Goal: Information Seeking & Learning: Check status

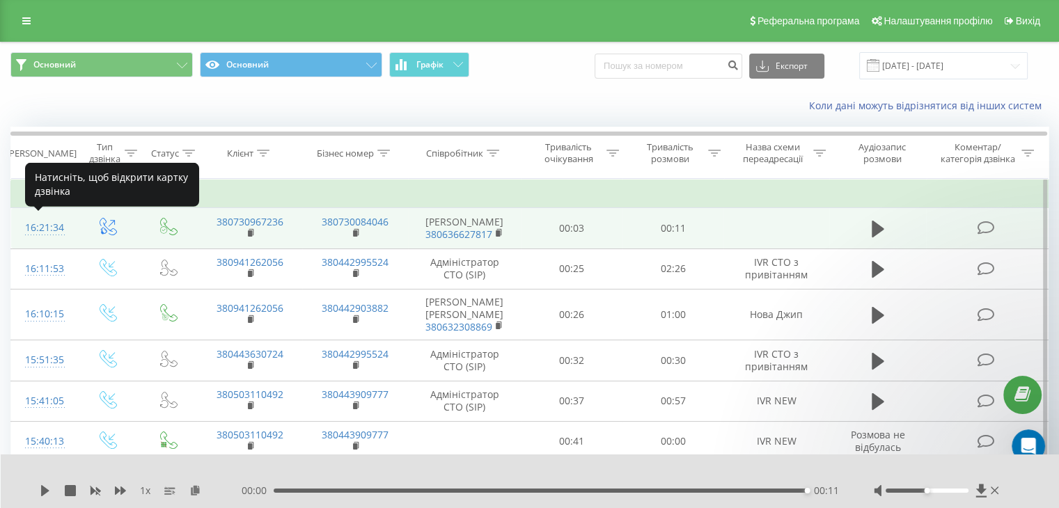
click at [41, 223] on div "16:21:34" at bounding box center [43, 227] width 37 height 27
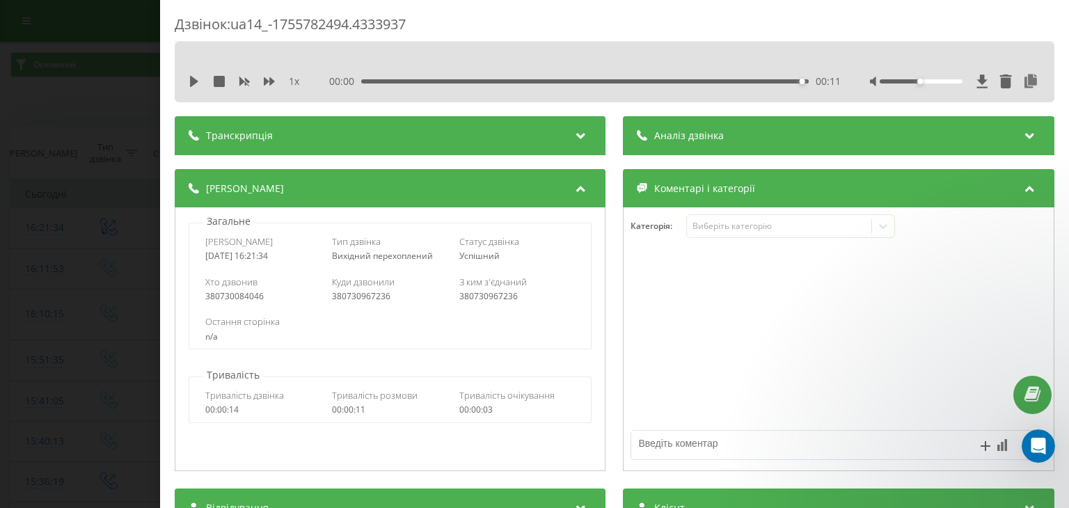
click at [1022, 134] on icon at bounding box center [1030, 134] width 17 height 14
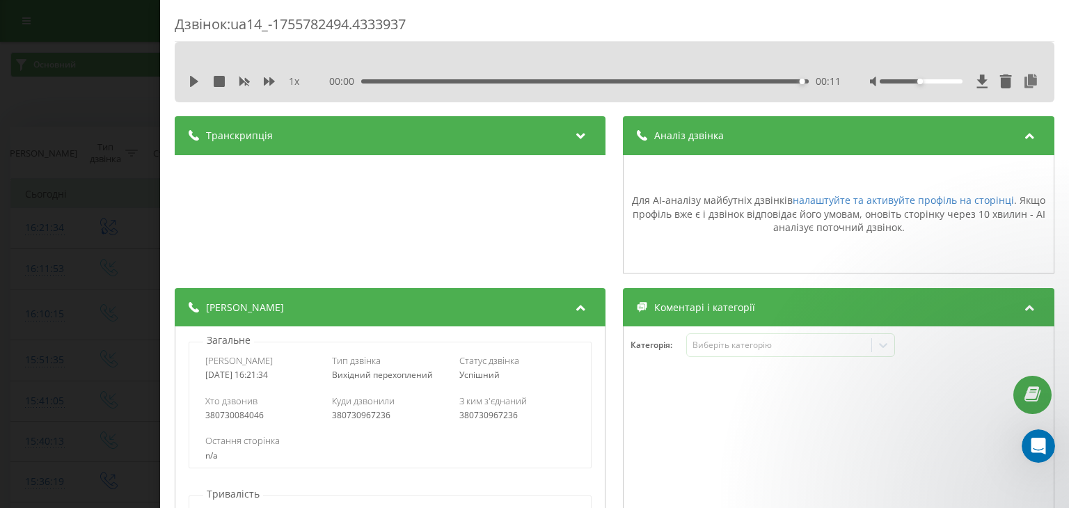
click at [576, 132] on icon at bounding box center [581, 134] width 17 height 14
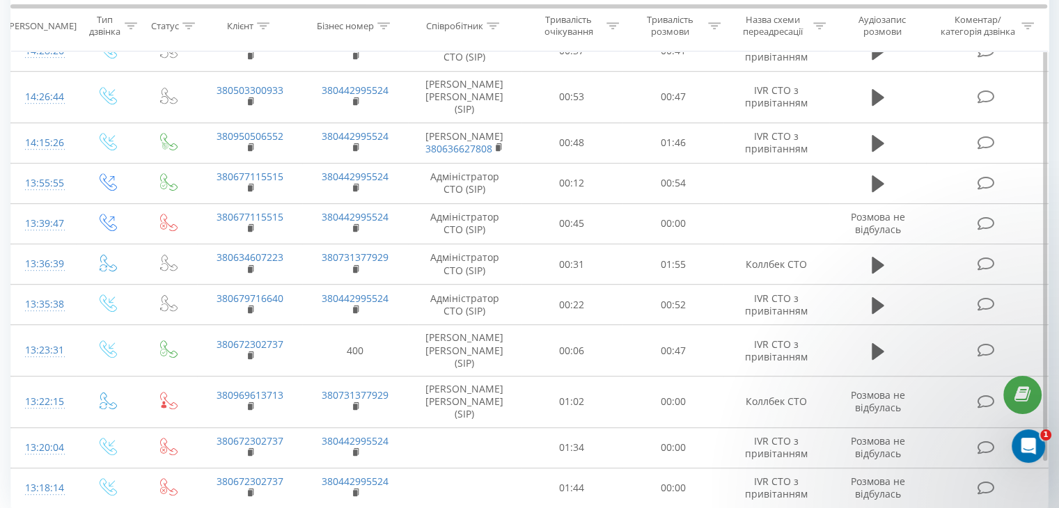
scroll to position [771, 0]
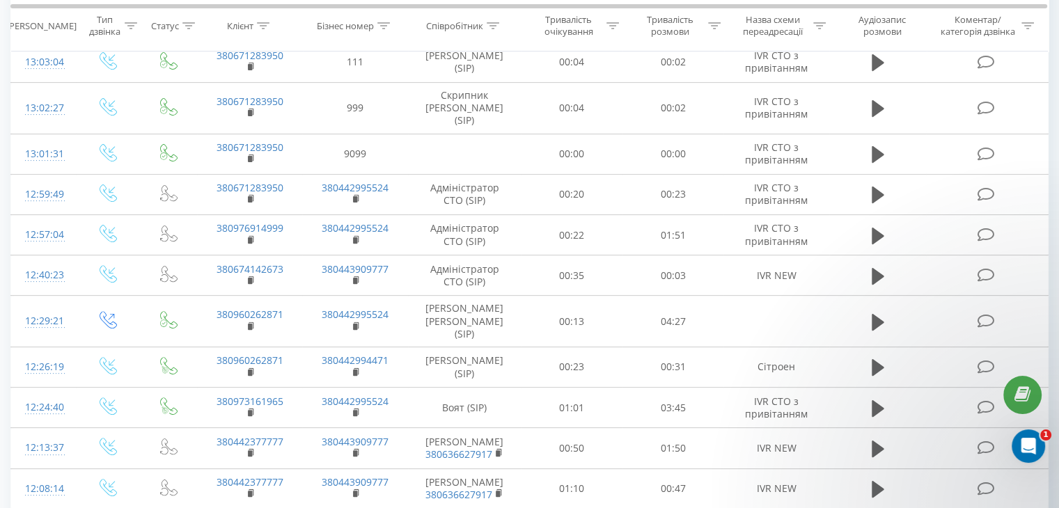
scroll to position [440, 0]
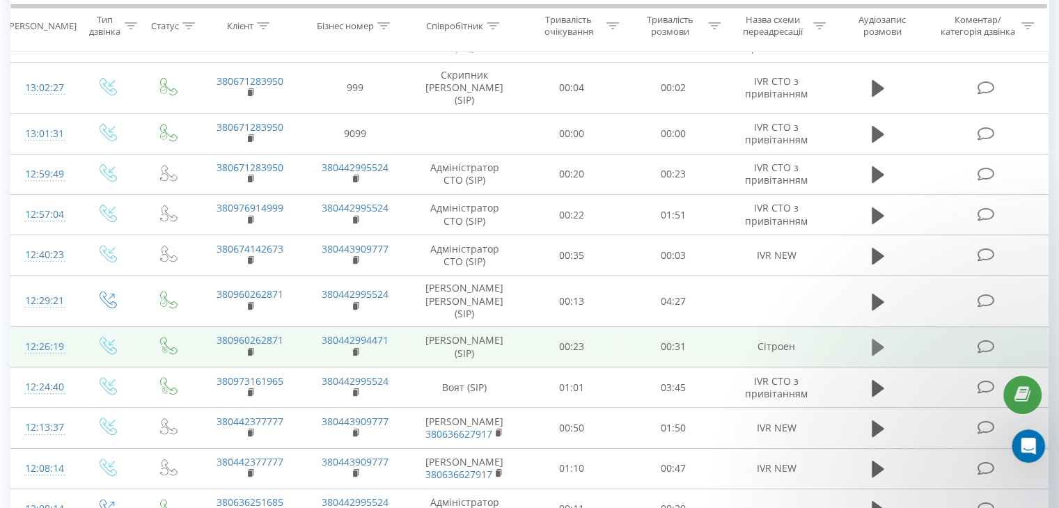
click at [878, 339] on icon at bounding box center [878, 347] width 13 height 17
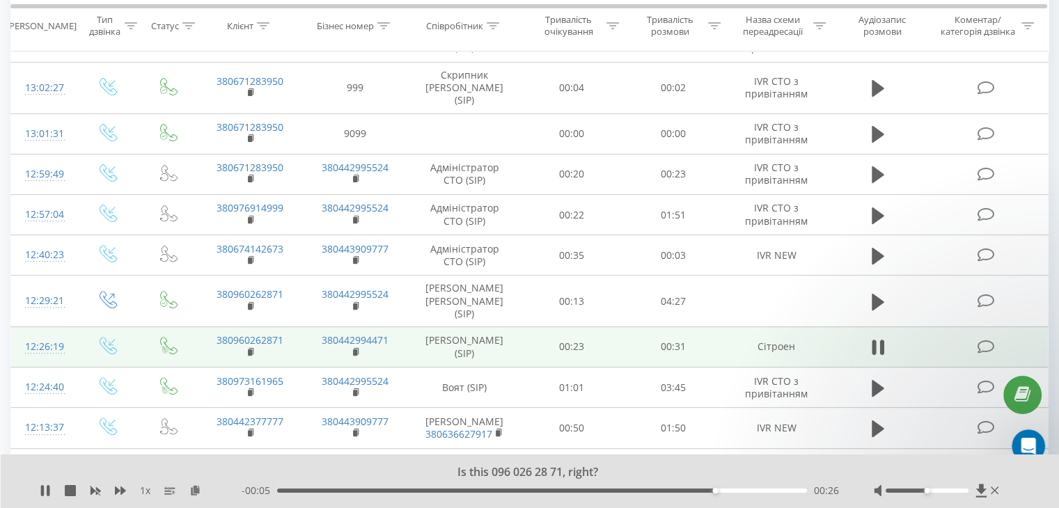
click at [541, 489] on div "00:26" at bounding box center [542, 491] width 530 height 4
click at [529, 492] on div "00:15" at bounding box center [542, 491] width 530 height 4
click at [481, 489] on div "00:12" at bounding box center [542, 491] width 530 height 4
click at [42, 487] on icon at bounding box center [42, 490] width 3 height 11
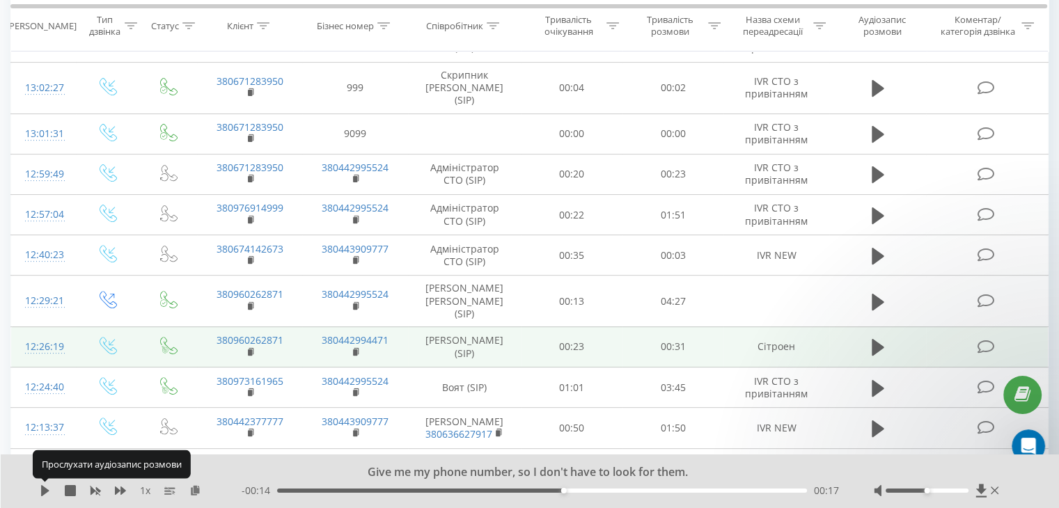
click at [42, 487] on icon at bounding box center [45, 490] width 8 height 11
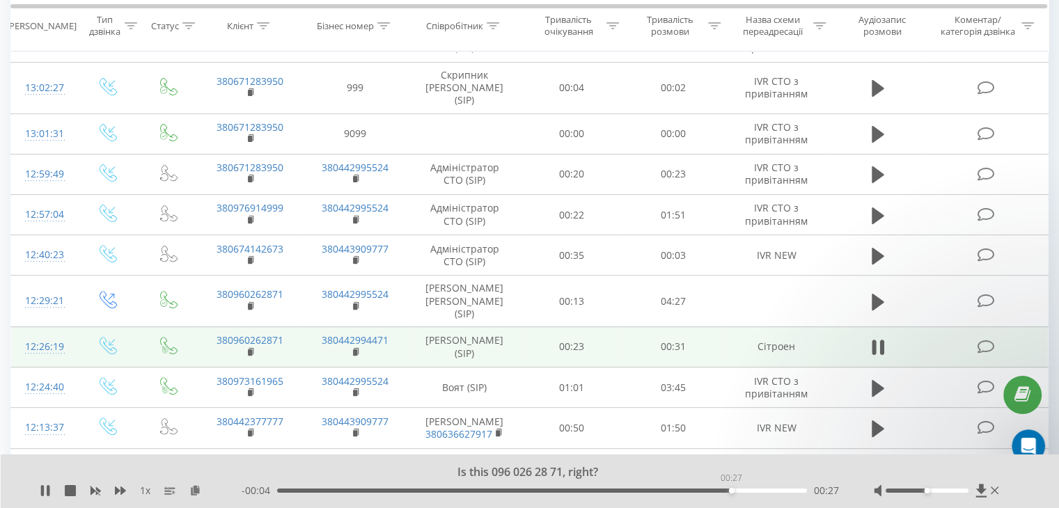
click at [731, 489] on div "00:27" at bounding box center [542, 491] width 530 height 4
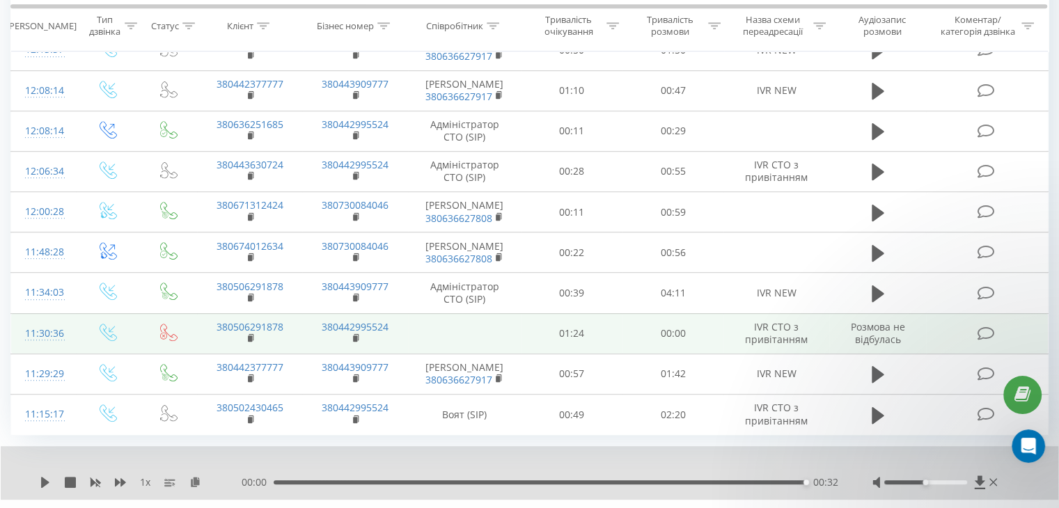
scroll to position [836, 0]
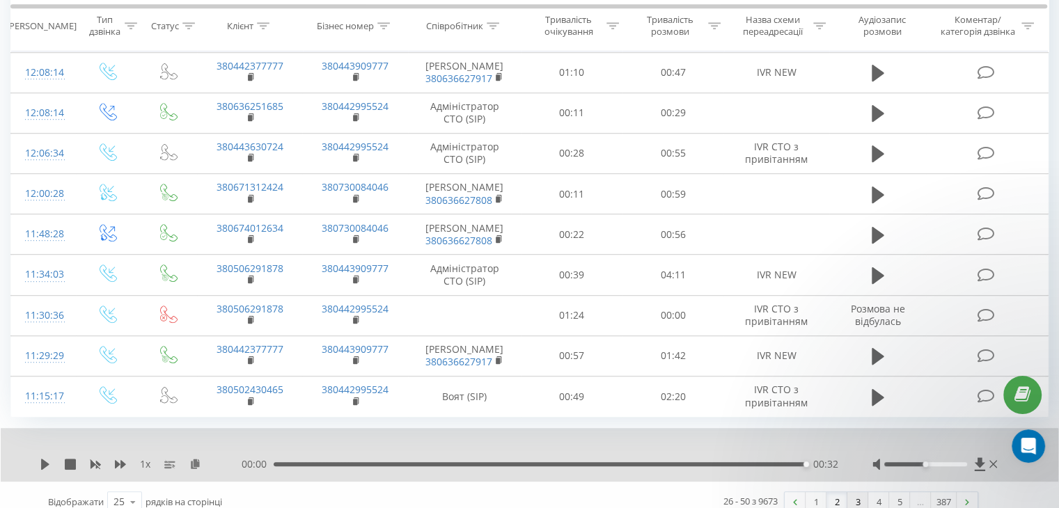
click at [863, 492] on link "3" at bounding box center [857, 501] width 21 height 19
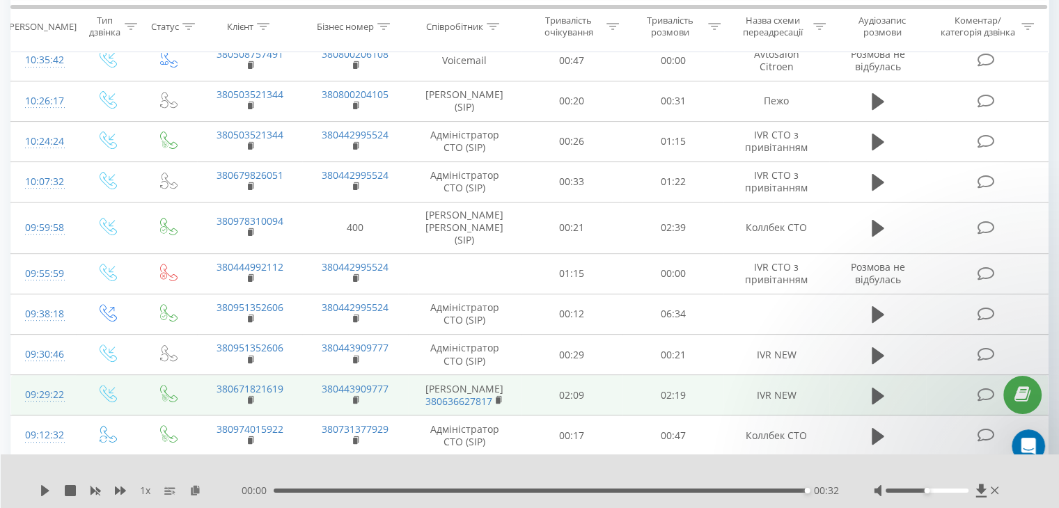
scroll to position [440, 0]
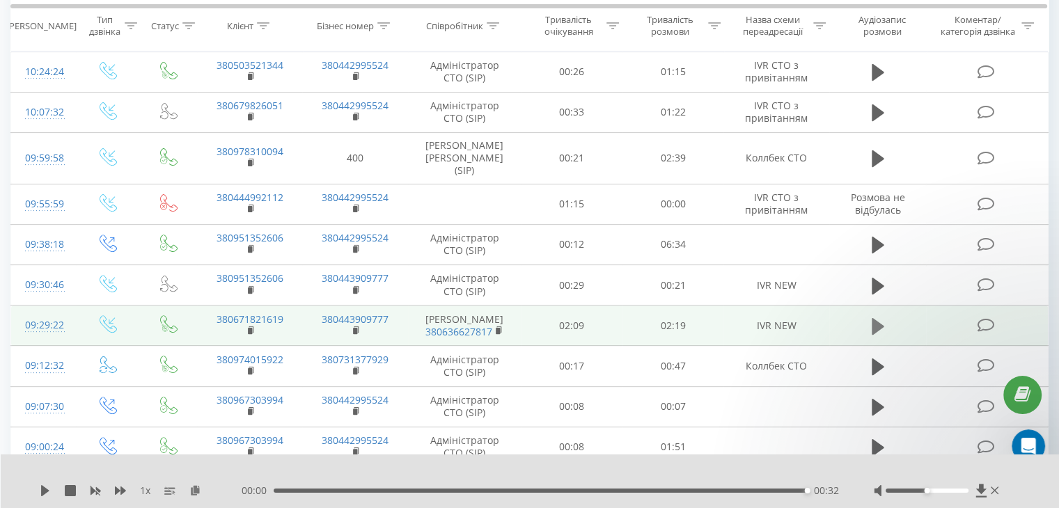
click at [874, 318] on icon at bounding box center [878, 326] width 13 height 17
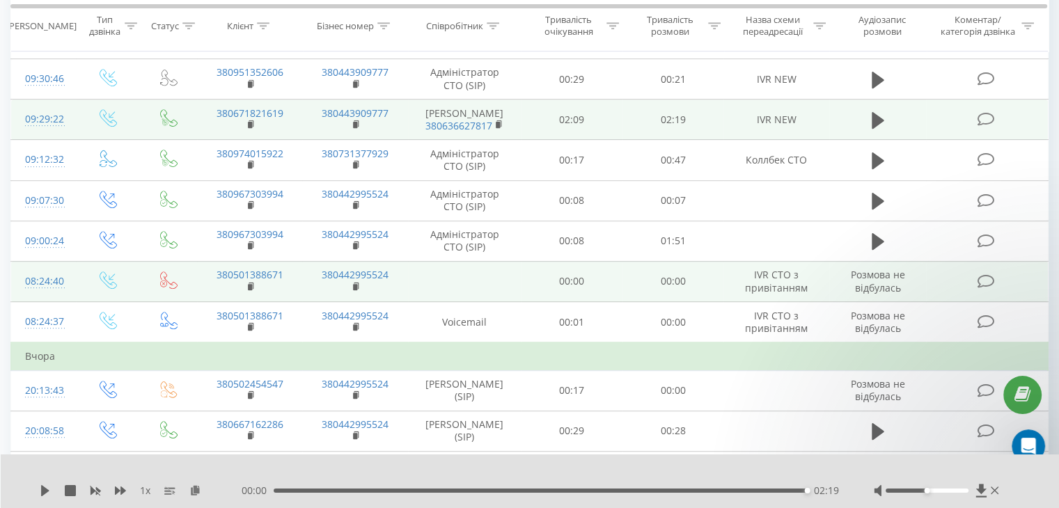
scroll to position [627, 0]
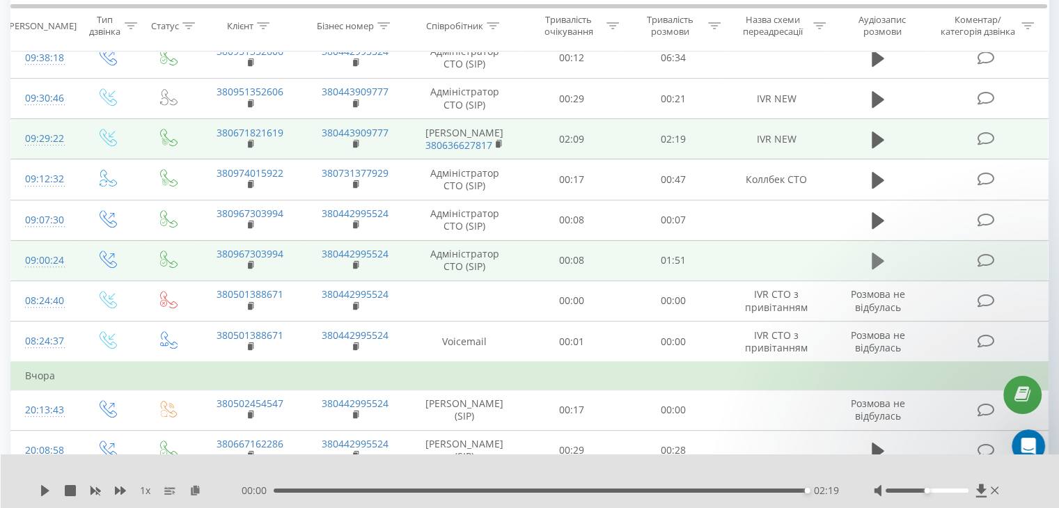
click at [880, 253] on icon at bounding box center [878, 261] width 13 height 17
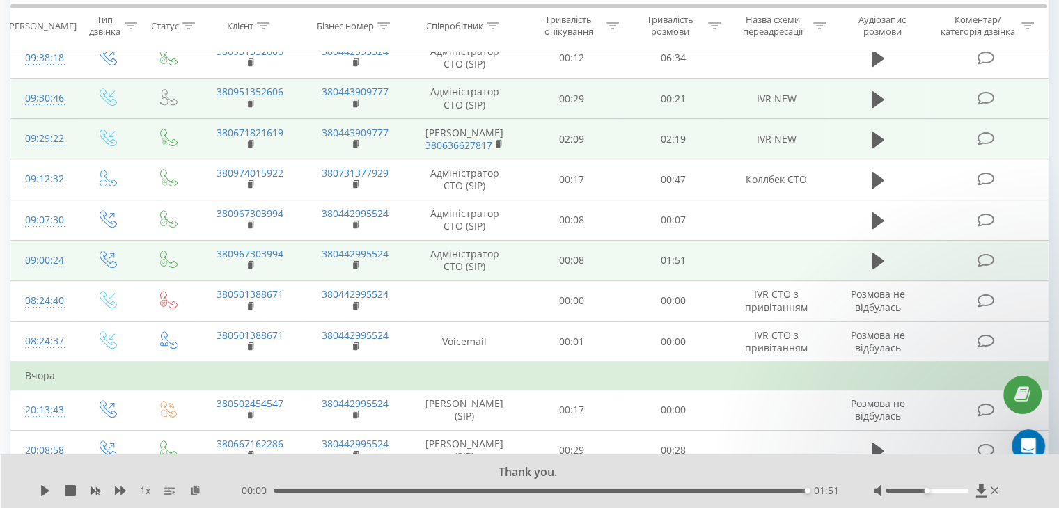
click at [810, 88] on td "IVR NEW" at bounding box center [775, 99] width 105 height 40
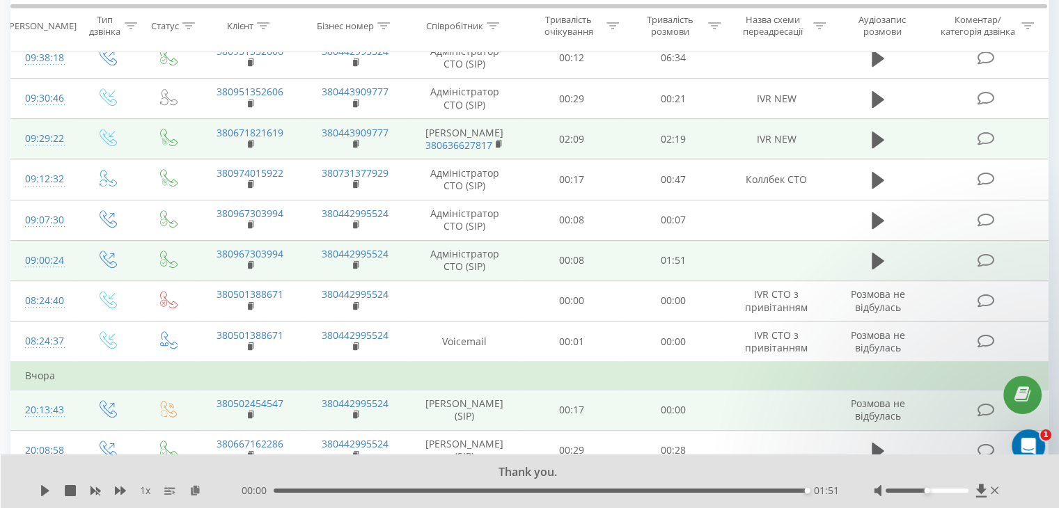
scroll to position [557, 0]
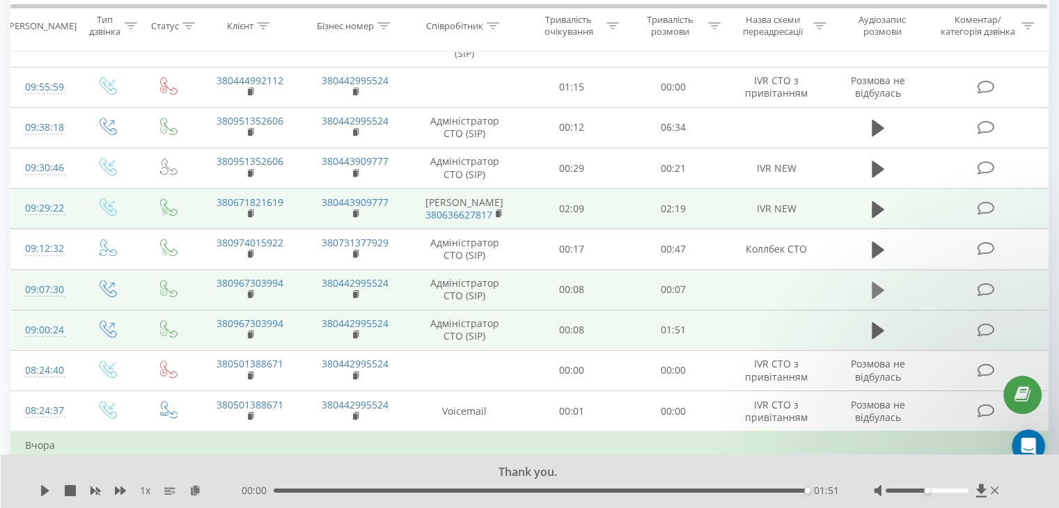
click at [879, 282] on icon at bounding box center [878, 290] width 13 height 17
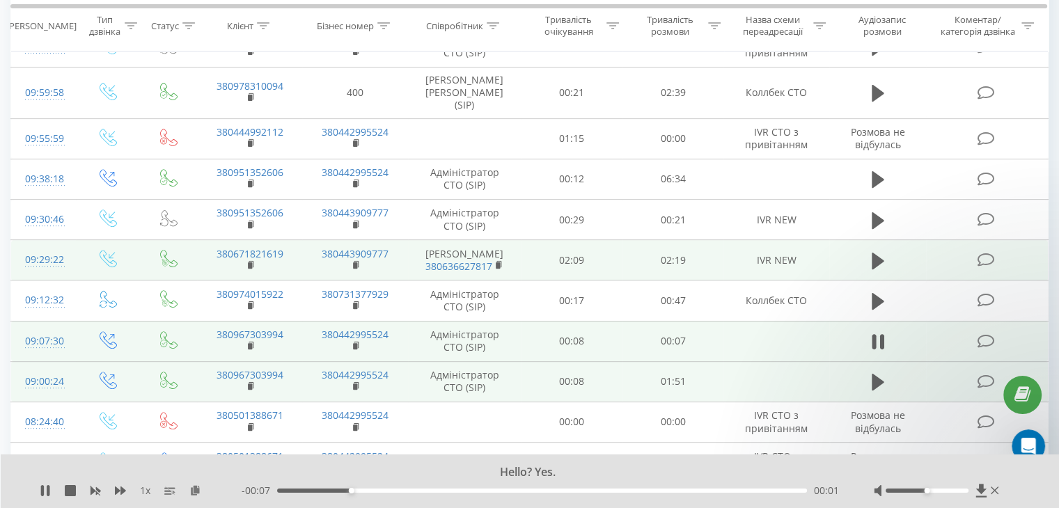
scroll to position [487, 0]
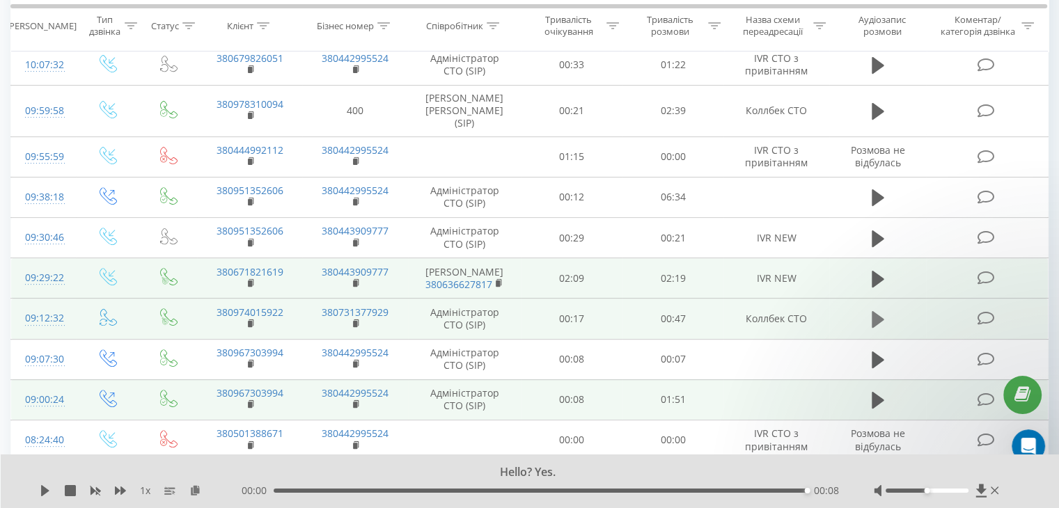
click at [874, 312] on icon at bounding box center [878, 319] width 13 height 17
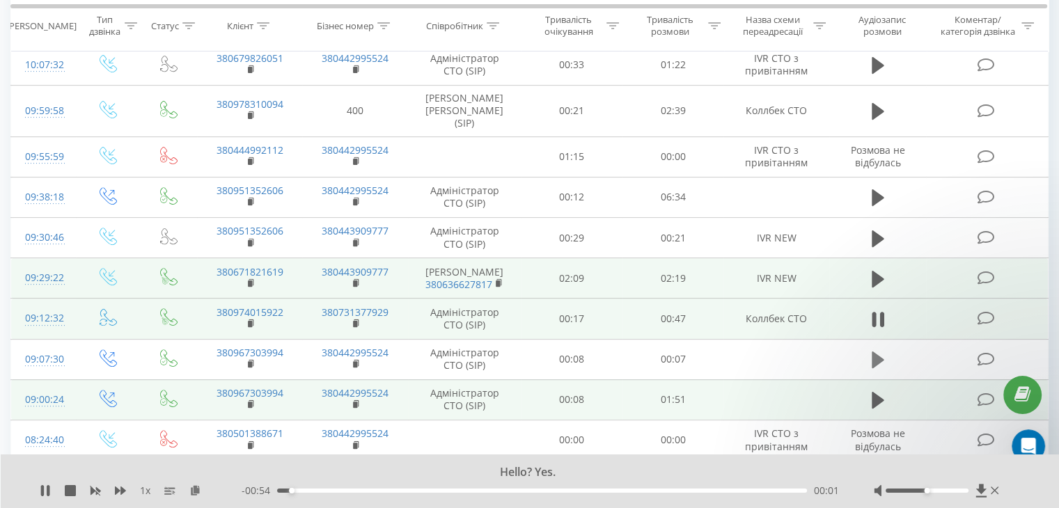
click at [870, 349] on button at bounding box center [877, 359] width 21 height 21
click at [882, 354] on icon at bounding box center [878, 359] width 13 height 19
drag, startPoint x: 565, startPoint y: 491, endPoint x: 275, endPoint y: 474, distance: 290.1
click at [275, 488] on div "00:00" at bounding box center [277, 491] width 6 height 6
click at [44, 488] on icon at bounding box center [45, 490] width 8 height 11
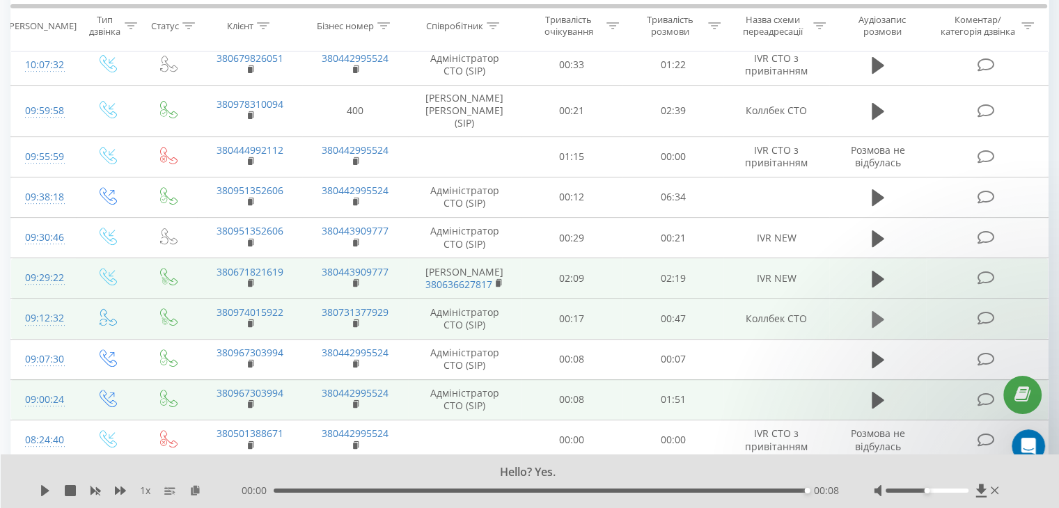
click at [877, 311] on icon at bounding box center [878, 319] width 13 height 17
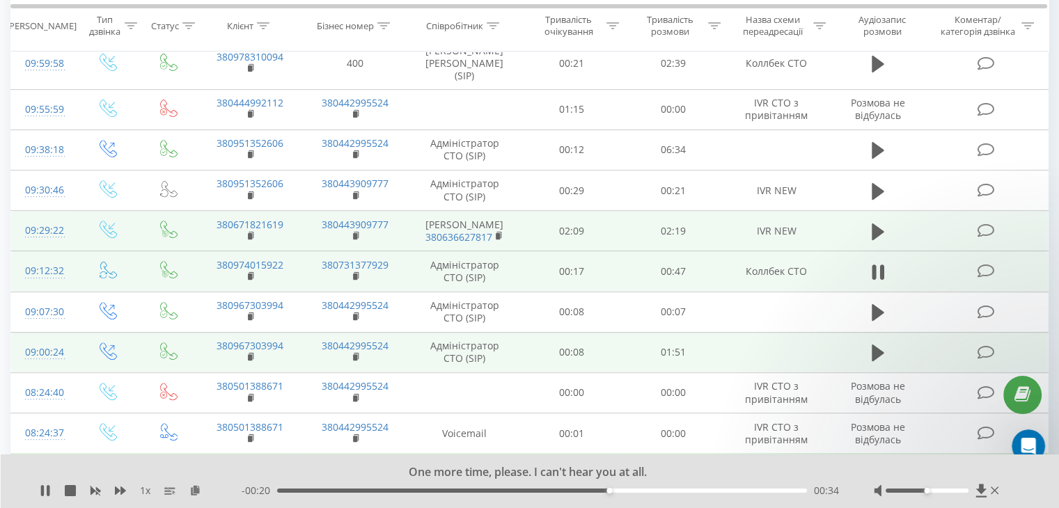
scroll to position [557, 0]
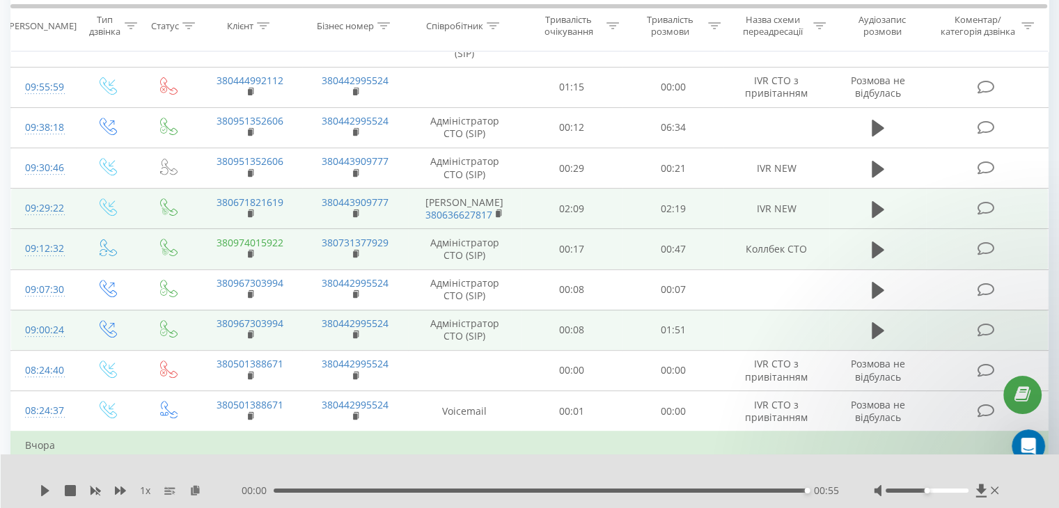
click at [247, 236] on link "380974015922" at bounding box center [250, 242] width 67 height 13
click at [252, 249] on icon at bounding box center [252, 254] width 8 height 10
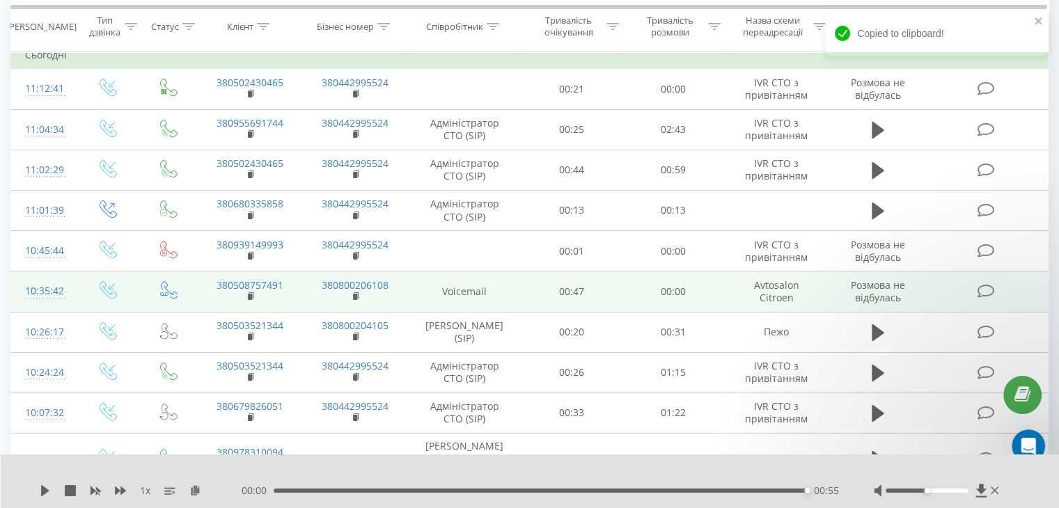
scroll to position [0, 0]
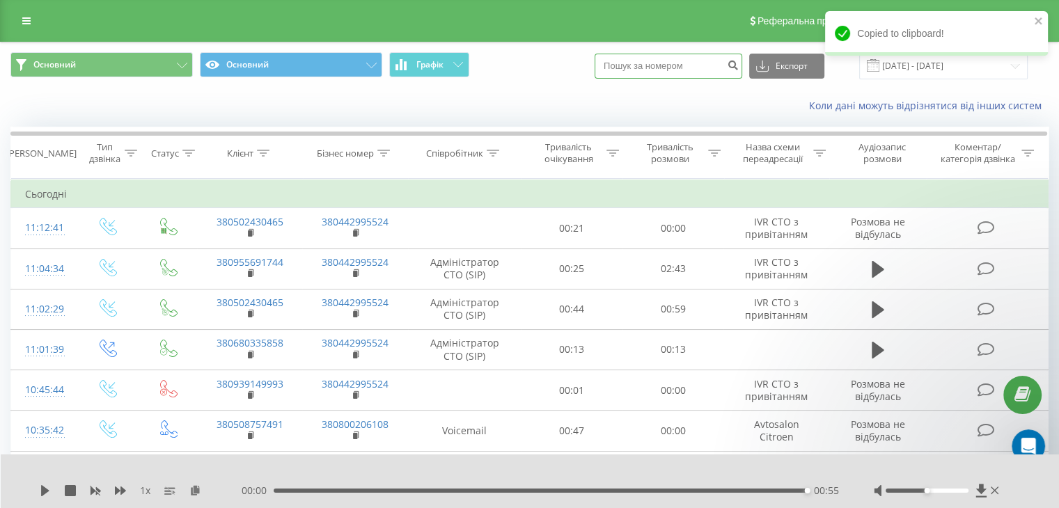
click at [646, 68] on input at bounding box center [669, 66] width 148 height 25
paste input "380974015922"
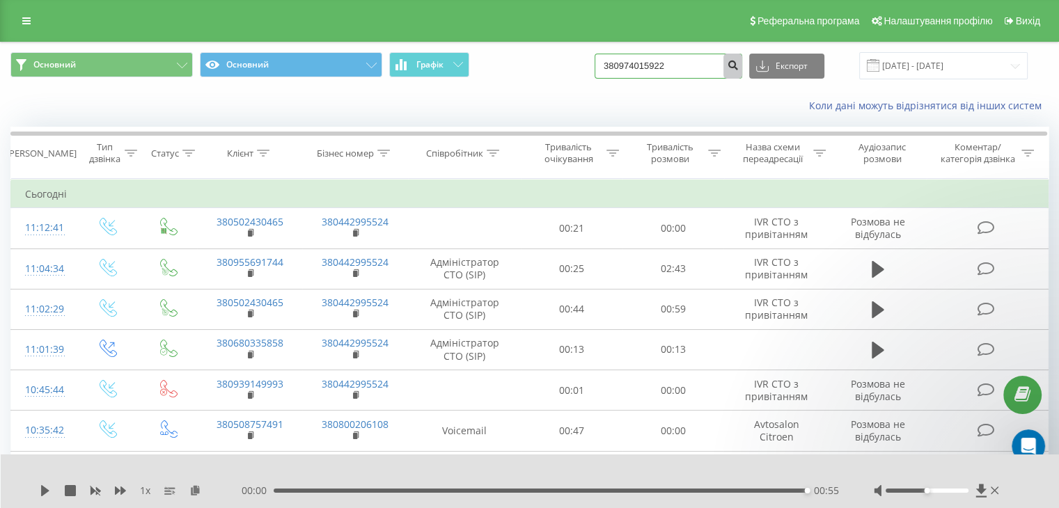
type input "380974015922"
click at [739, 63] on icon "submit" at bounding box center [733, 63] width 12 height 8
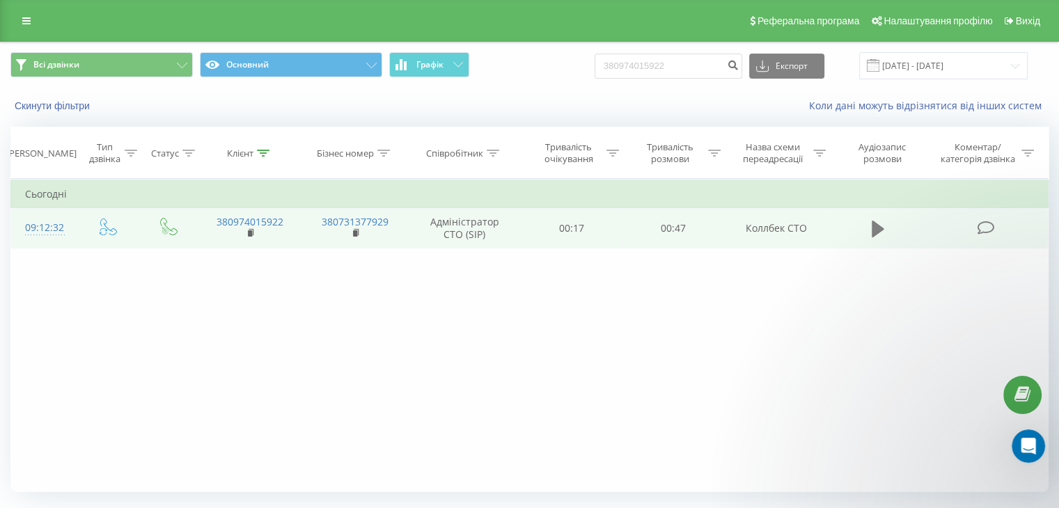
click at [874, 219] on icon at bounding box center [878, 228] width 13 height 19
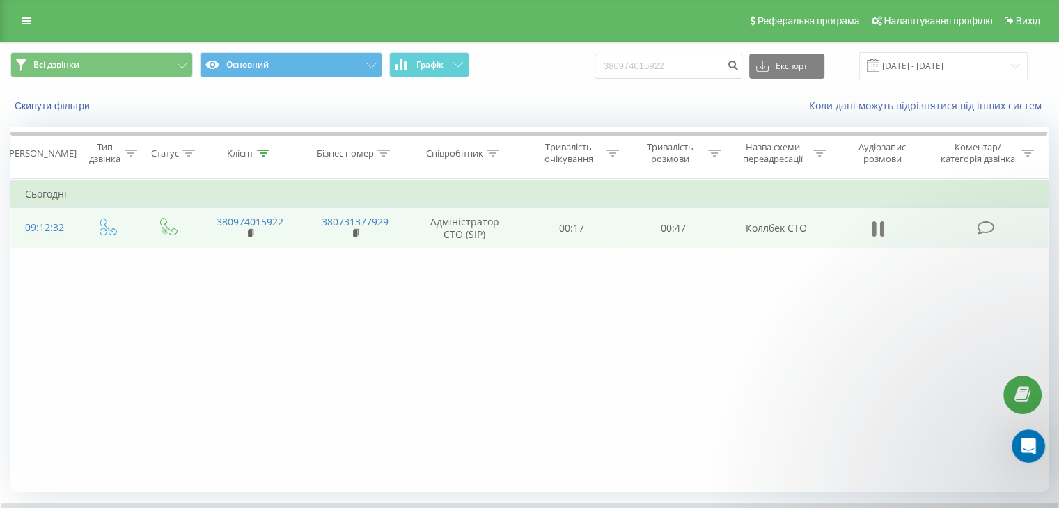
click at [874, 223] on icon at bounding box center [874, 228] width 4 height 15
click at [248, 229] on icon at bounding box center [252, 233] width 8 height 10
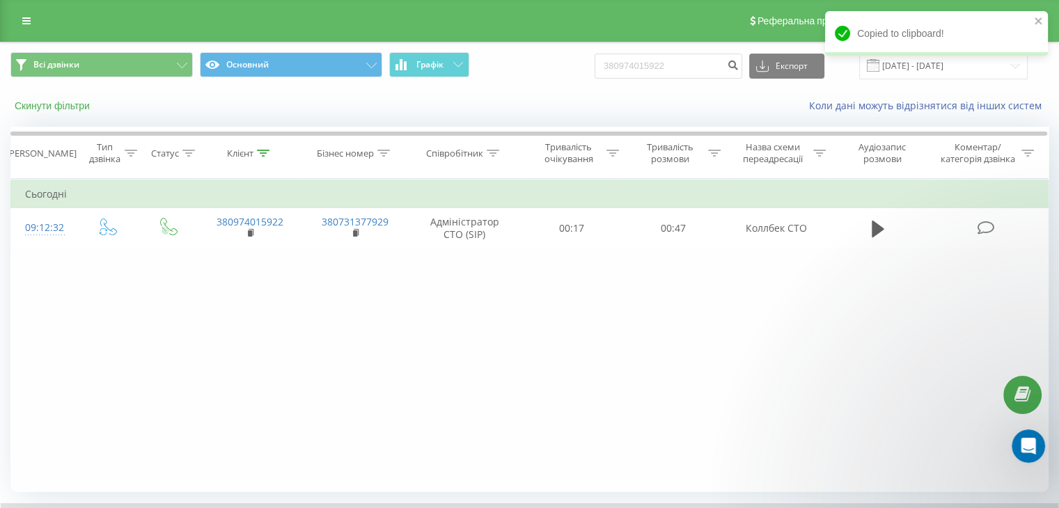
click at [64, 107] on button "Скинути фільтри" at bounding box center [53, 106] width 86 height 13
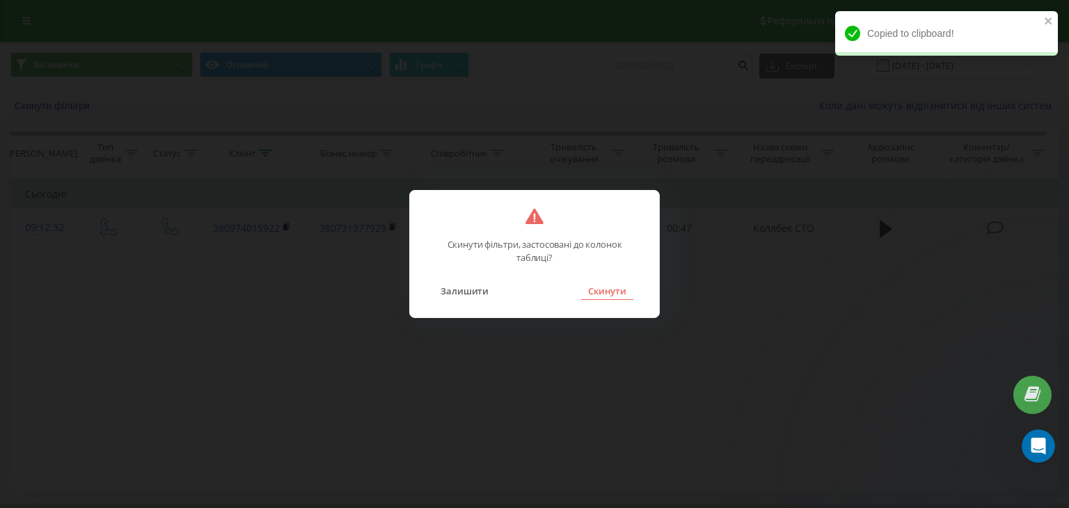
click at [608, 292] on button "Скинути" at bounding box center [607, 291] width 52 height 18
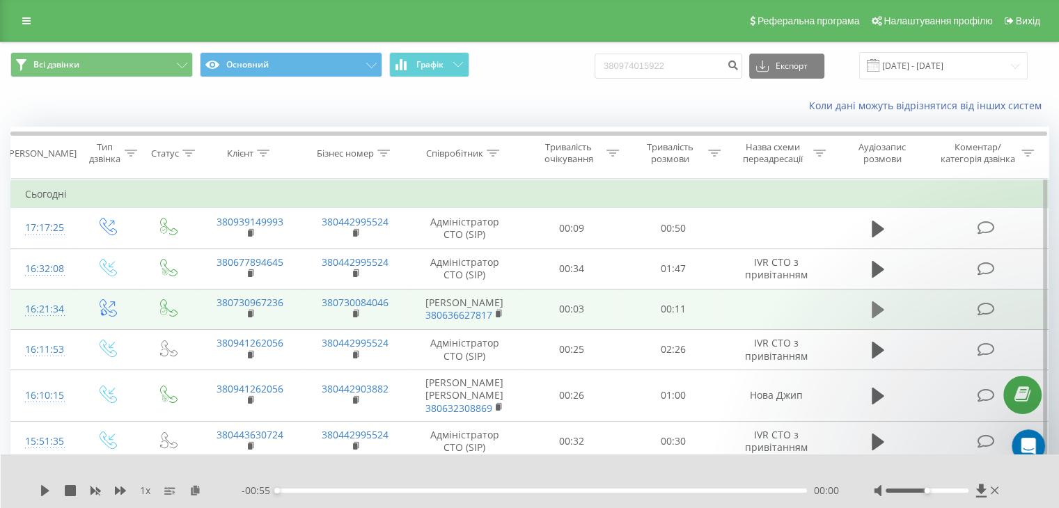
click at [872, 305] on icon at bounding box center [878, 309] width 13 height 17
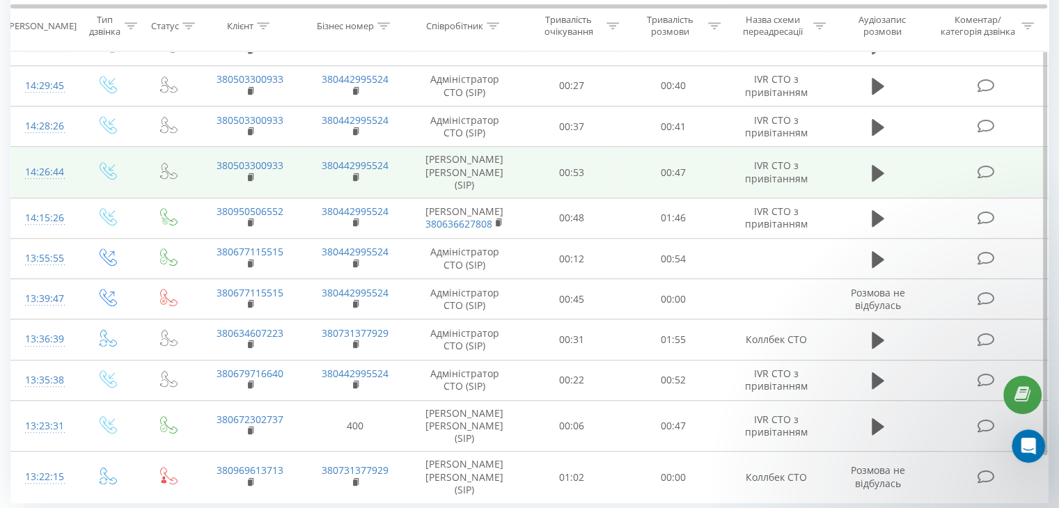
scroll to position [825, 0]
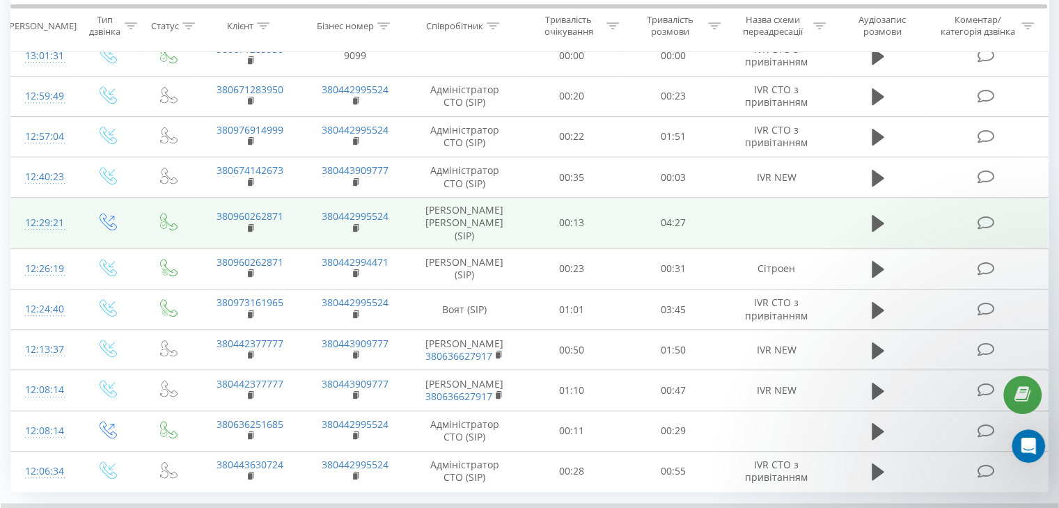
scroll to position [836, 0]
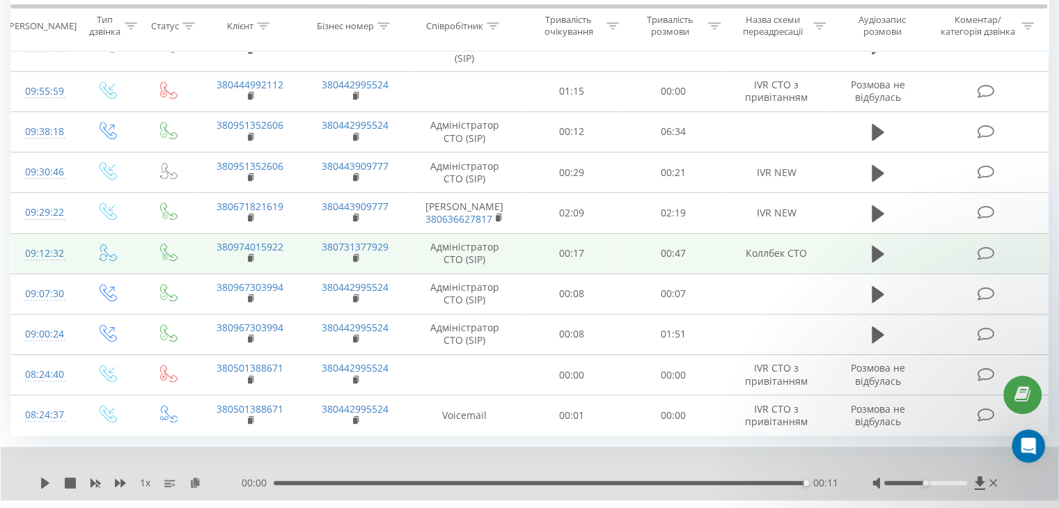
scroll to position [815, 0]
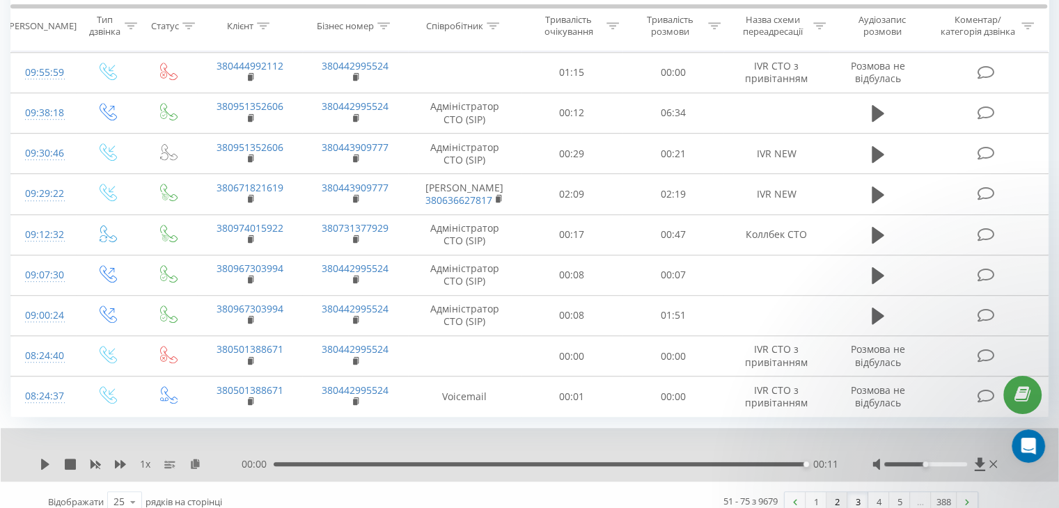
click at [838, 492] on link "2" at bounding box center [836, 501] width 21 height 19
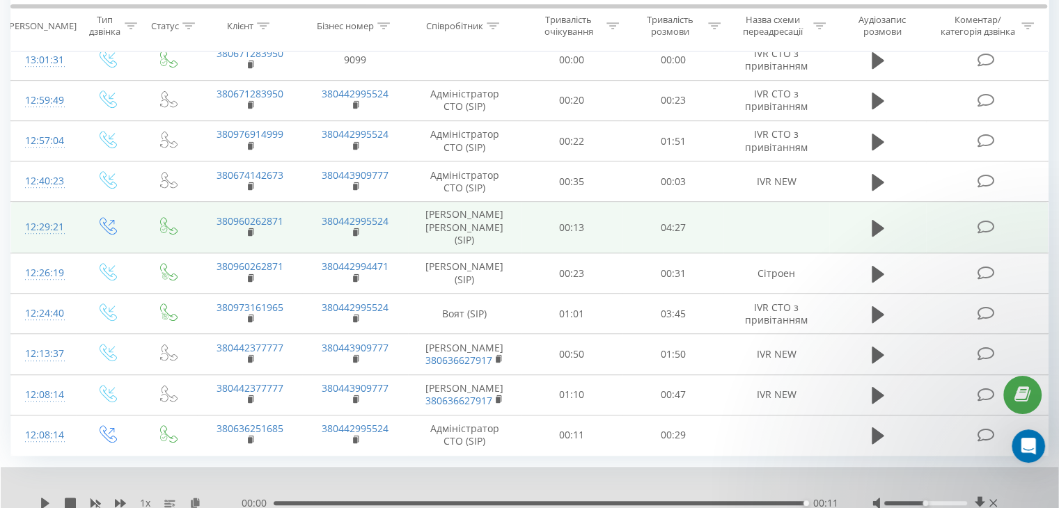
scroll to position [836, 0]
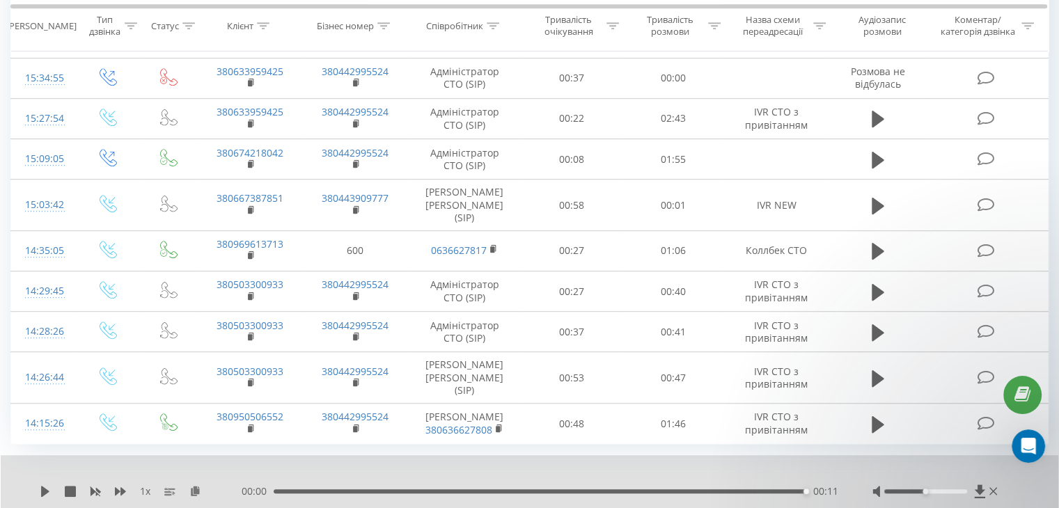
scroll to position [825, 0]
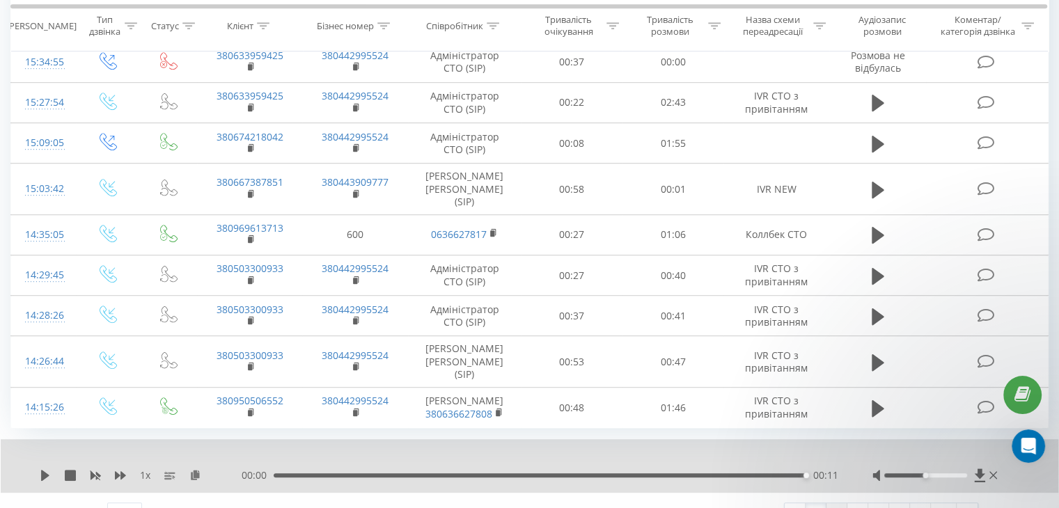
click at [835, 503] on link "2" at bounding box center [836, 512] width 21 height 19
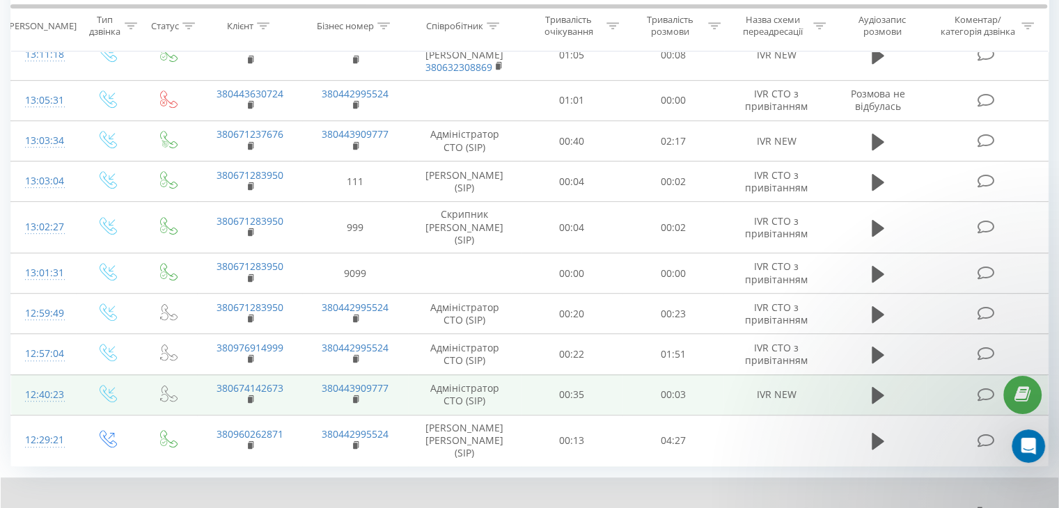
scroll to position [836, 0]
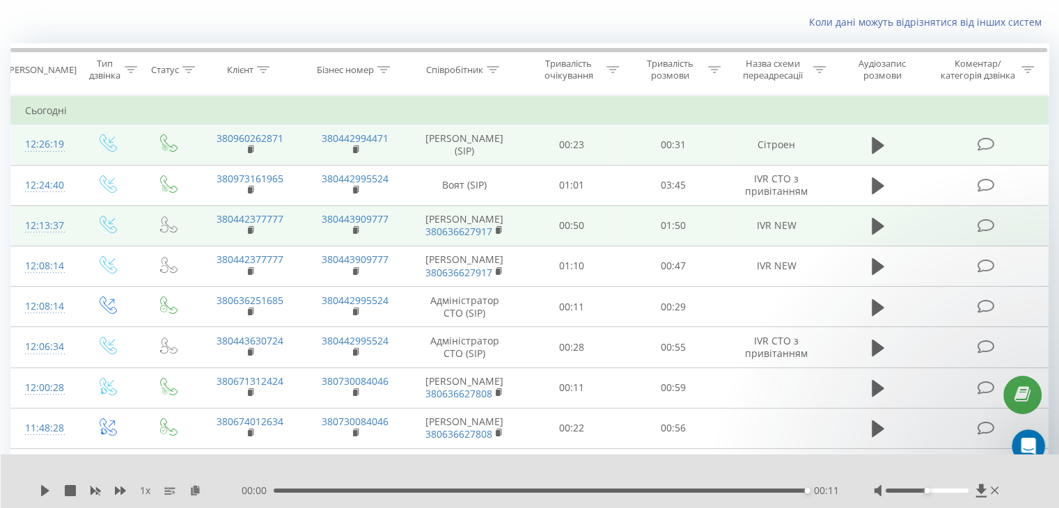
scroll to position [65, 0]
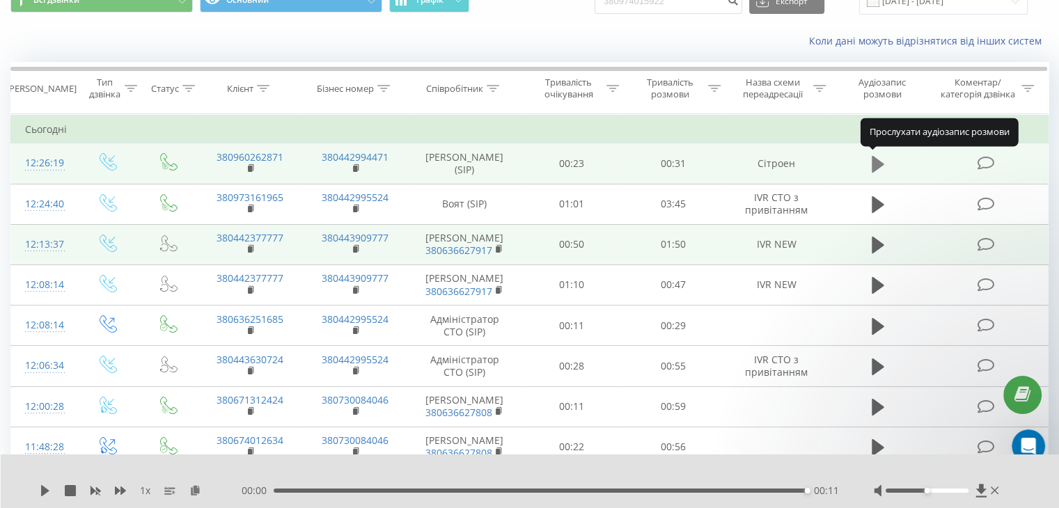
click at [873, 159] on icon at bounding box center [878, 164] width 13 height 17
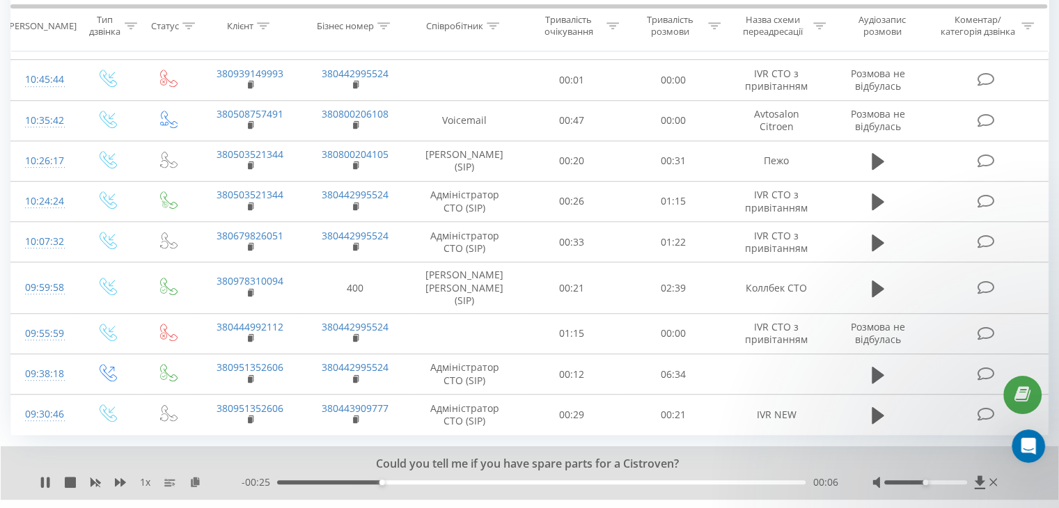
scroll to position [815, 0]
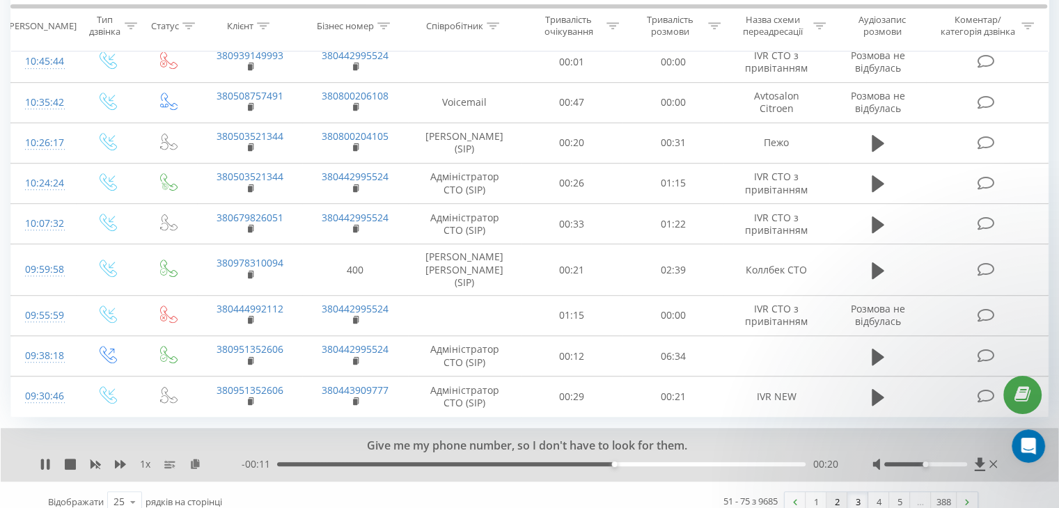
click at [835, 492] on link "2" at bounding box center [836, 501] width 21 height 19
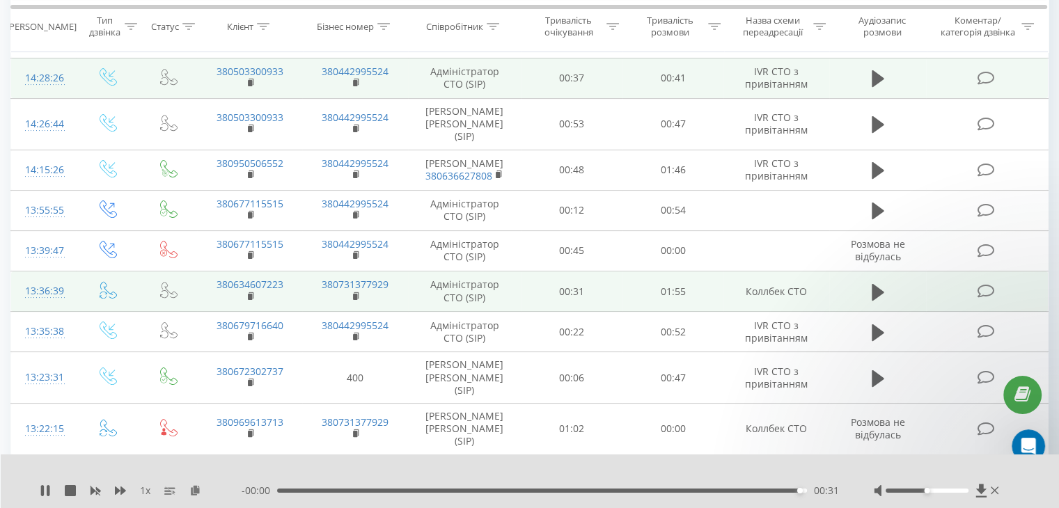
scroll to position [510, 0]
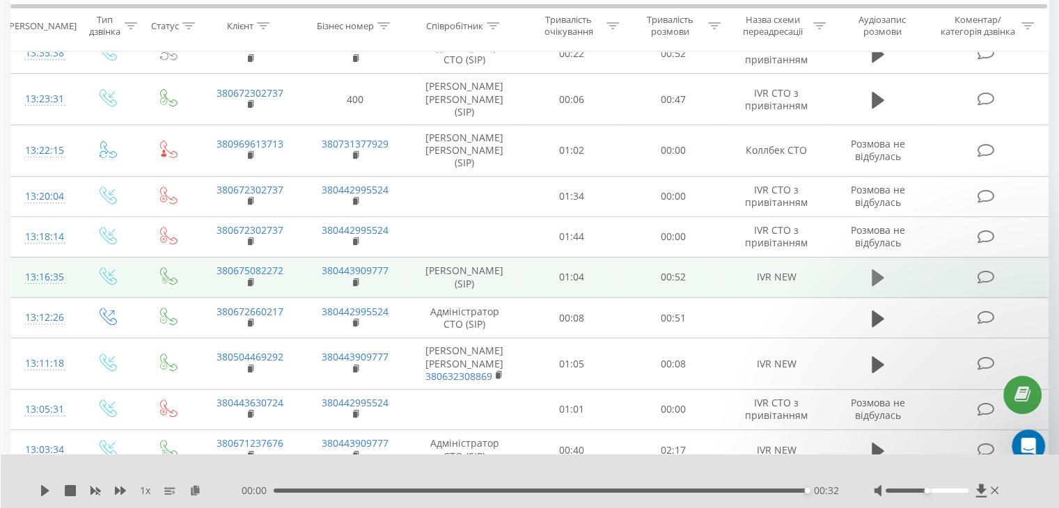
click at [877, 269] on icon at bounding box center [878, 277] width 13 height 17
